Goal: Find specific page/section: Find specific page/section

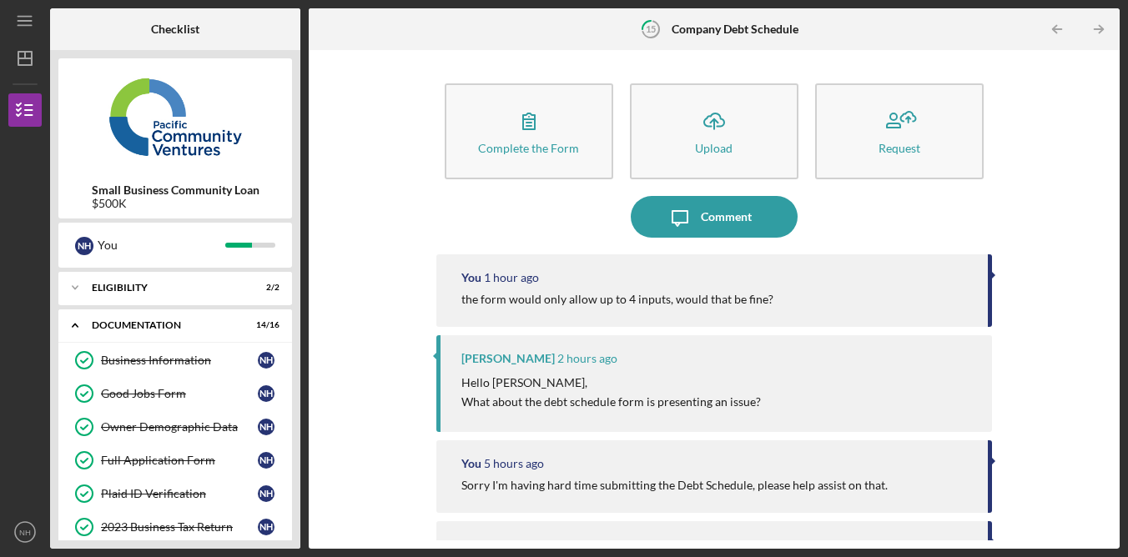
scroll to position [429, 0]
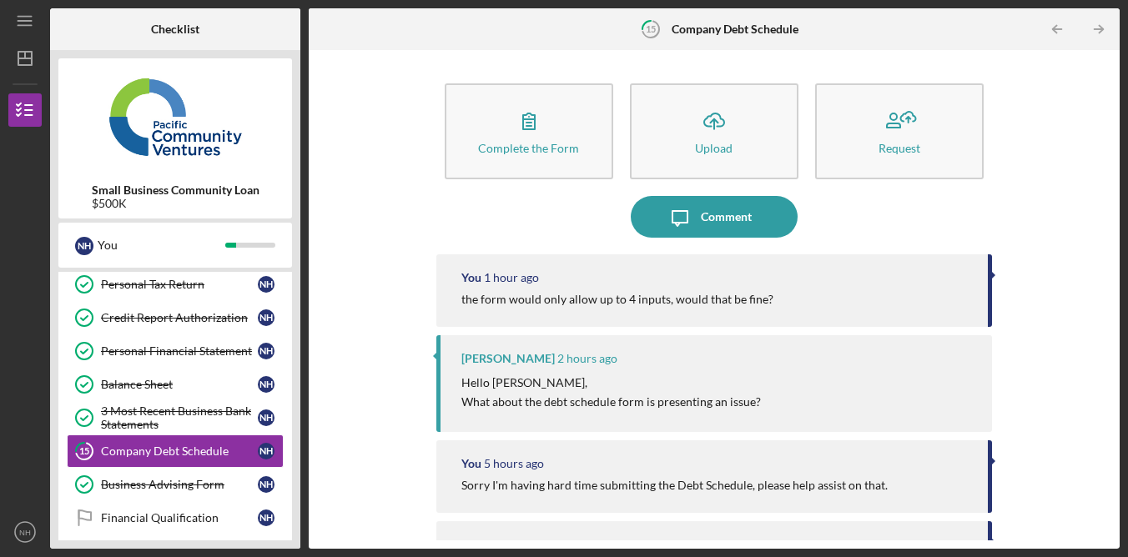
scroll to position [374, 0]
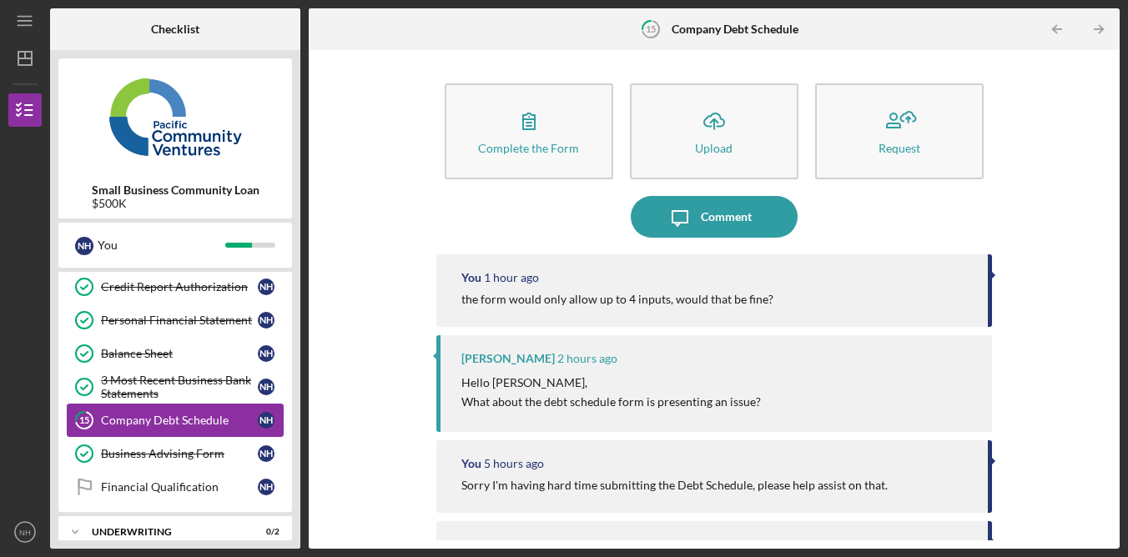
click at [166, 421] on div "Company Debt Schedule" at bounding box center [179, 420] width 157 height 13
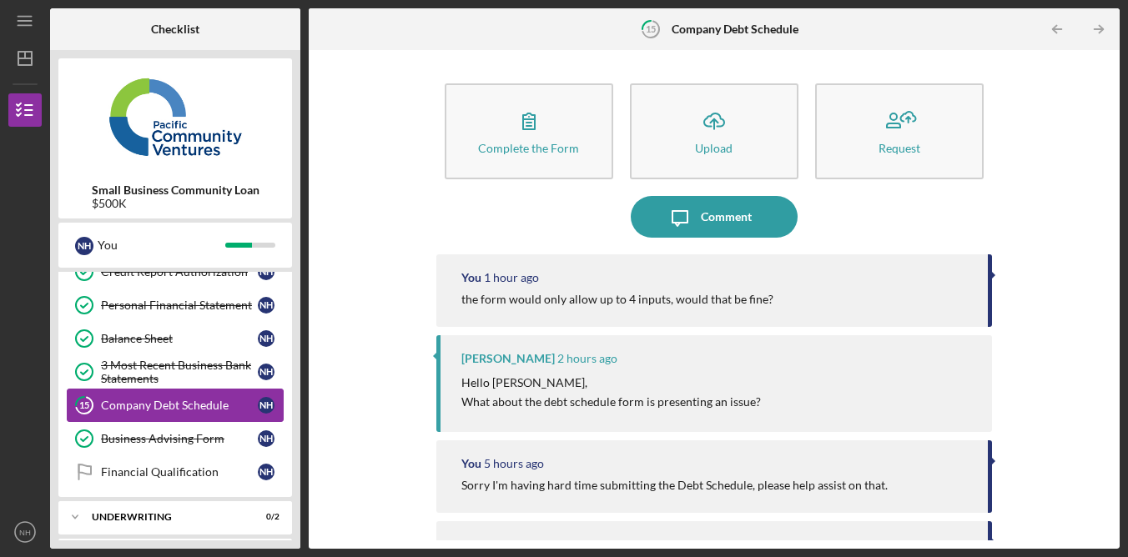
scroll to position [429, 0]
